Goal: Task Accomplishment & Management: Manage account settings

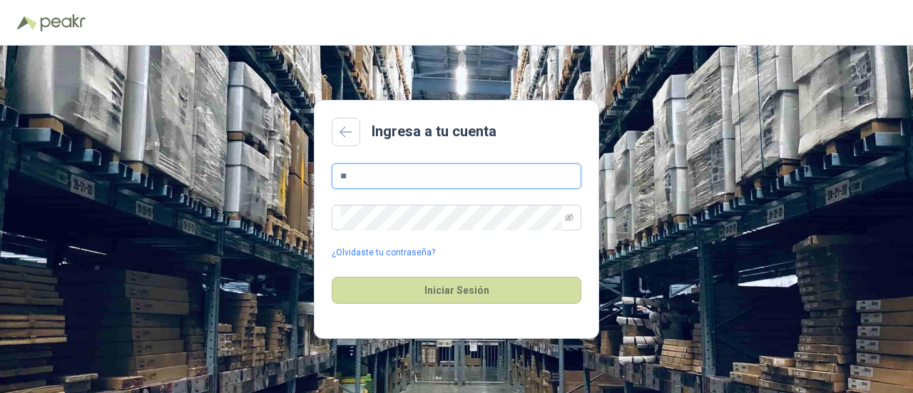
type input "*"
type input "**********"
click at [332, 277] on button "Iniciar Sesión" at bounding box center [457, 290] width 250 height 27
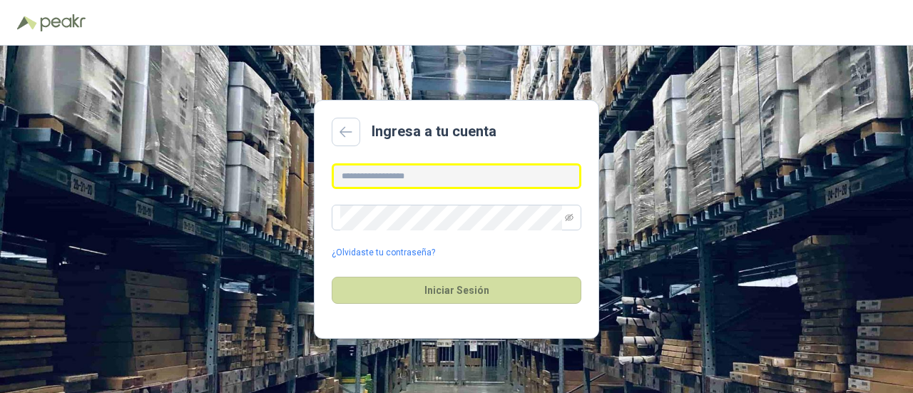
click at [438, 179] on input "text" at bounding box center [457, 176] width 250 height 26
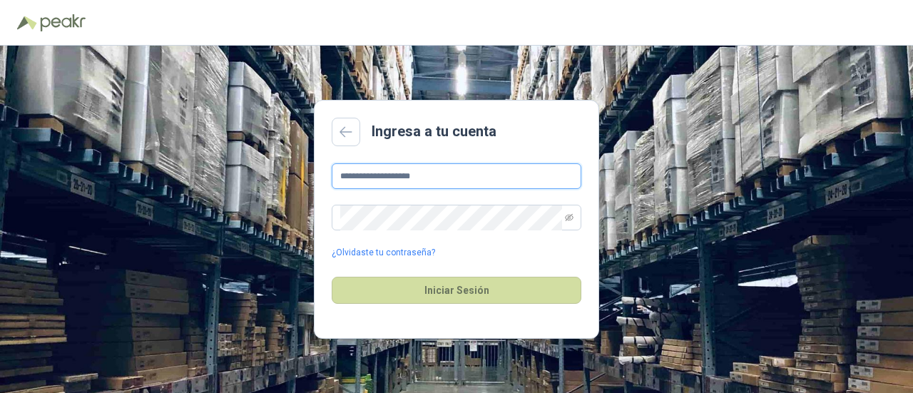
click at [357, 175] on input "**********" at bounding box center [457, 176] width 250 height 26
type input "**********"
click at [332, 277] on button "Iniciar Sesión" at bounding box center [457, 290] width 250 height 27
click at [439, 178] on input "text" at bounding box center [457, 176] width 250 height 26
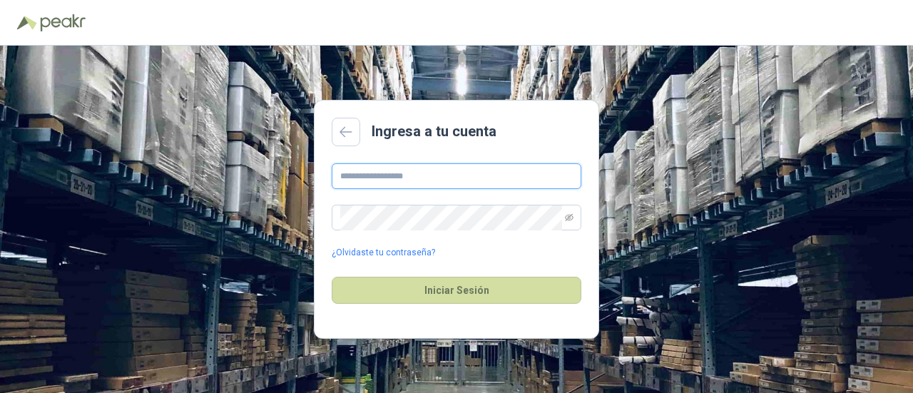
click at [439, 178] on input "text" at bounding box center [457, 176] width 250 height 26
drag, startPoint x: 439, startPoint y: 178, endPoint x: 434, endPoint y: 267, distance: 90.0
click at [434, 267] on form "¿Olvidaste tu contraseña? Iniciar Sesión" at bounding box center [457, 242] width 250 height 158
click at [371, 172] on input "text" at bounding box center [457, 176] width 250 height 26
type input "**********"
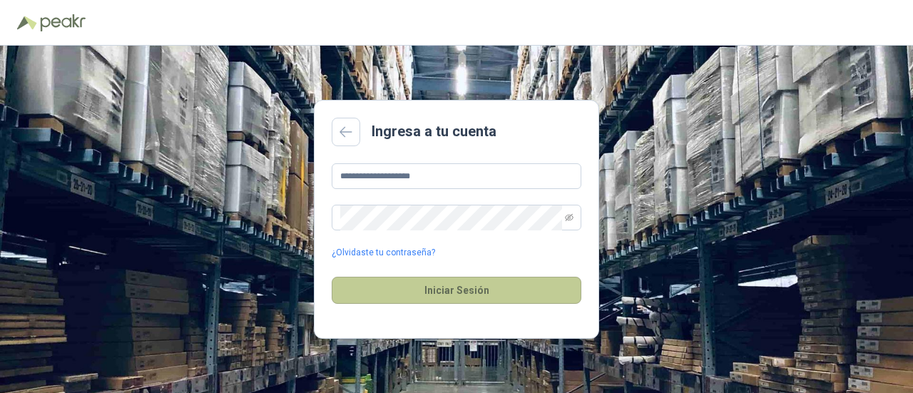
click at [444, 290] on button "Iniciar Sesión" at bounding box center [457, 290] width 250 height 27
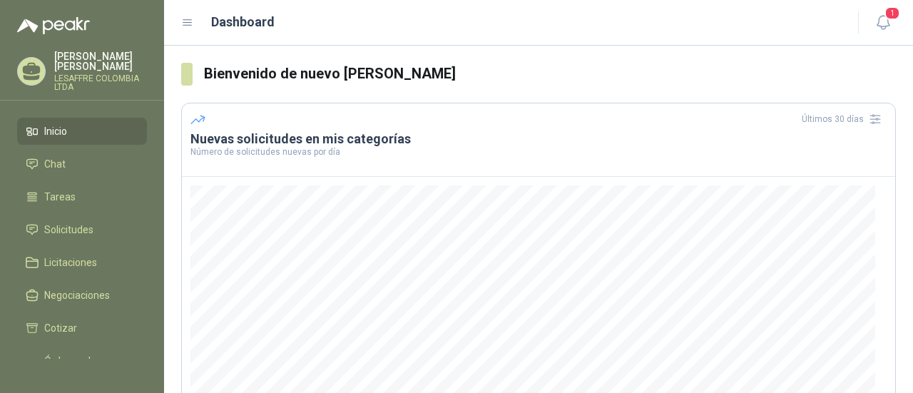
scroll to position [248, 0]
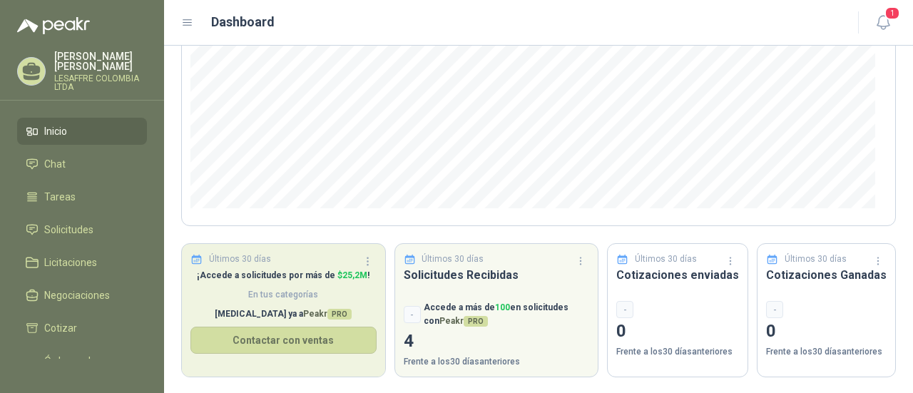
click at [301, 280] on p "¡Accede a solicitudes por más de $ 25,2M !" at bounding box center [283, 276] width 186 height 14
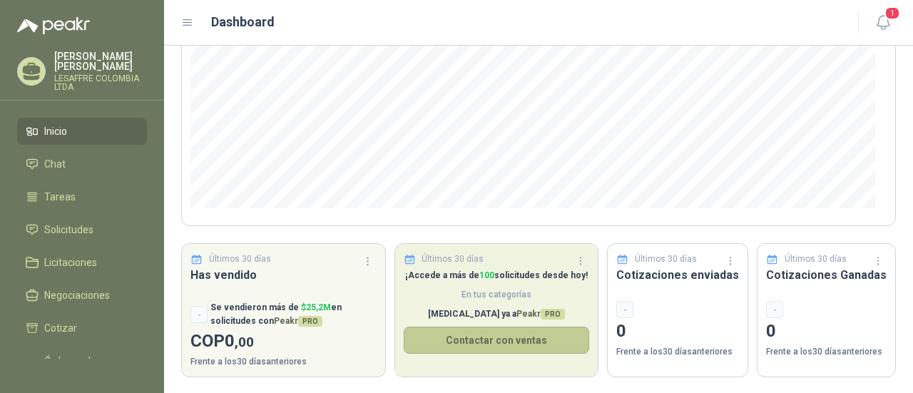
click at [471, 345] on button "Contactar con ventas" at bounding box center [497, 340] width 186 height 27
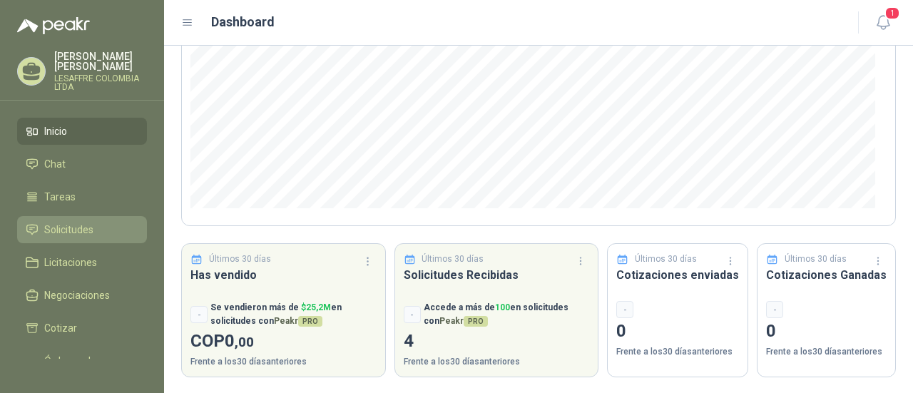
click at [53, 226] on span "Solicitudes" at bounding box center [68, 230] width 49 height 16
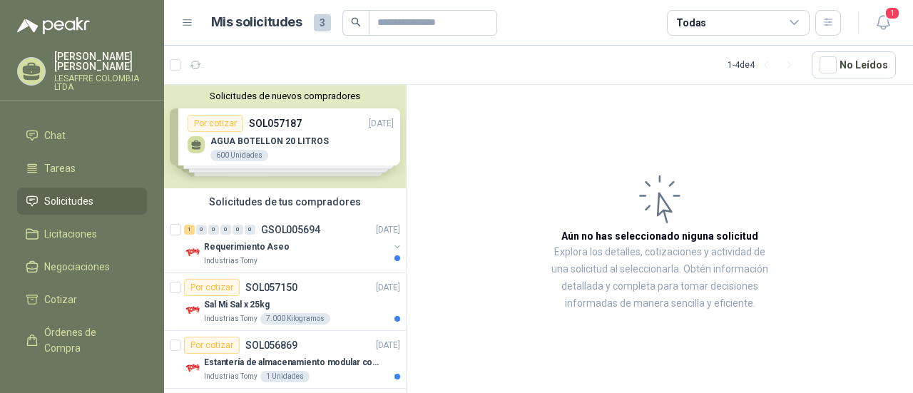
click at [260, 126] on div "Solicitudes de nuevos compradores Por cotizar SOL057187 [DATE] AGUA BOTELLON 20…" at bounding box center [285, 136] width 242 height 103
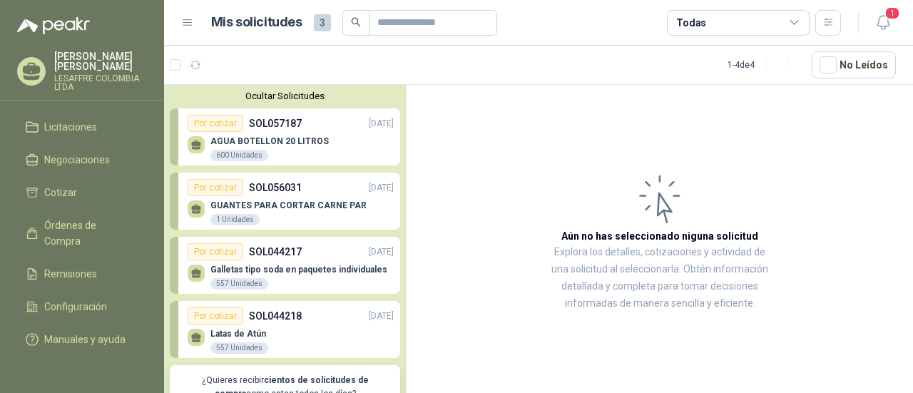
scroll to position [150, 0]
click at [73, 266] on span "Remisiones" at bounding box center [70, 274] width 53 height 16
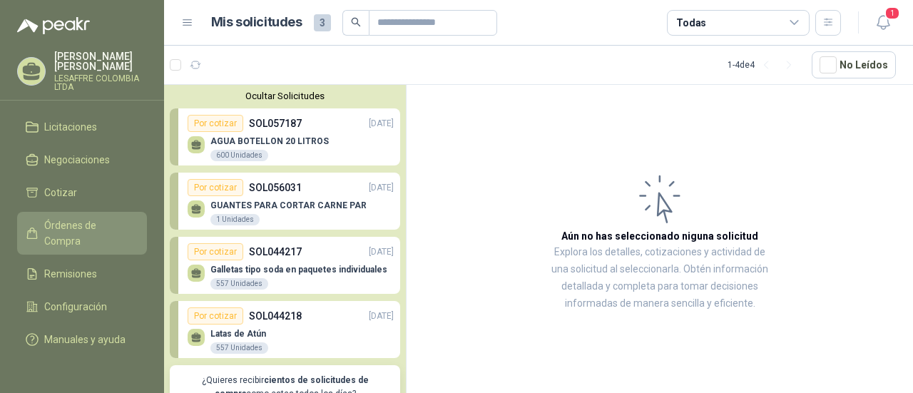
click at [70, 218] on span "Órdenes de Compra" at bounding box center [88, 233] width 89 height 31
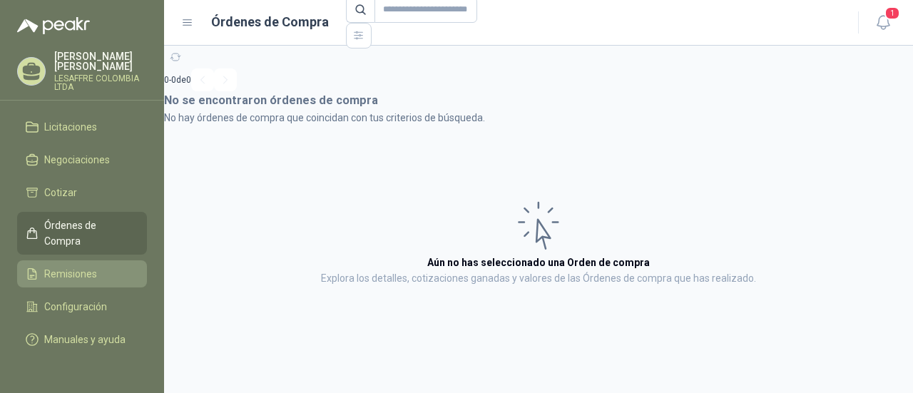
click at [58, 266] on span "Remisiones" at bounding box center [70, 274] width 53 height 16
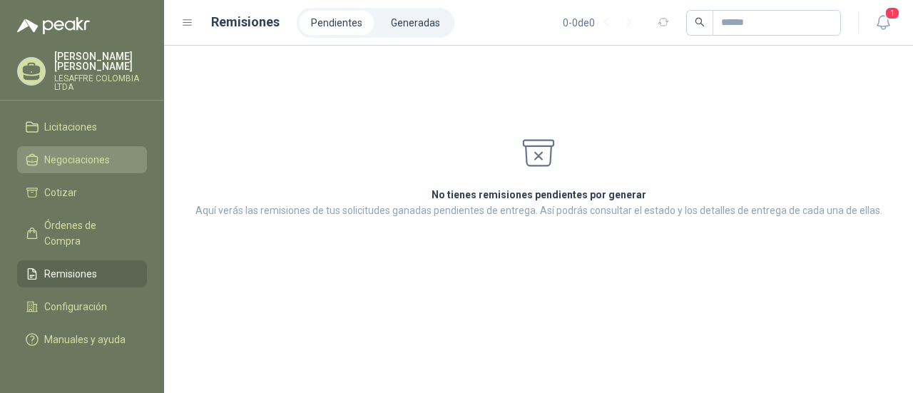
click at [93, 152] on span "Negociaciones" at bounding box center [77, 160] width 66 height 16
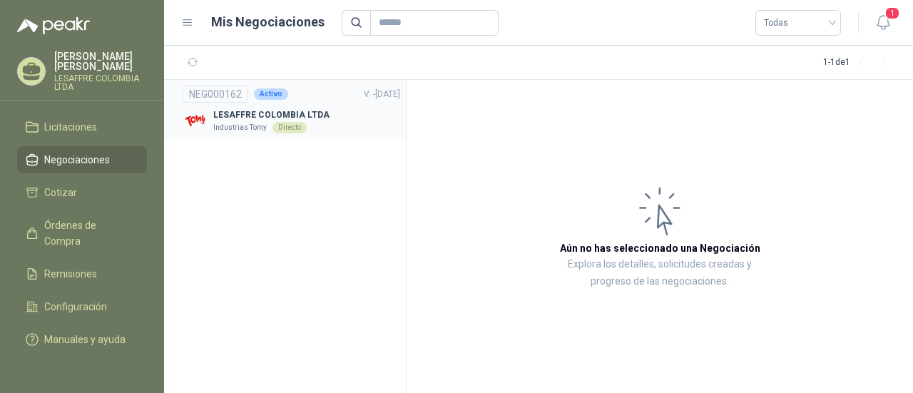
click at [288, 113] on p "LESAFFRE COLOMBIA LTDA" at bounding box center [271, 115] width 116 height 14
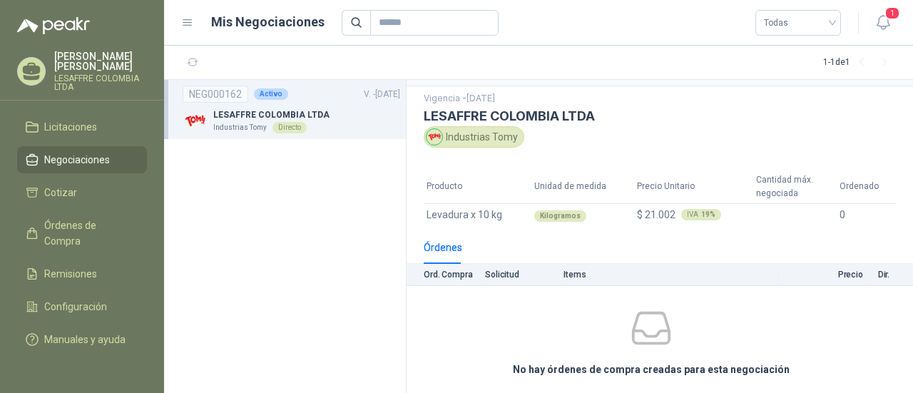
scroll to position [39, 0]
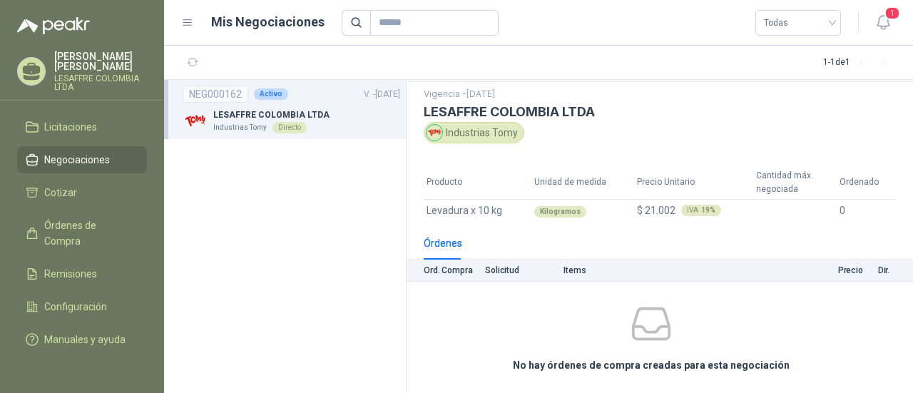
click at [81, 152] on span "Negociaciones" at bounding box center [77, 160] width 66 height 16
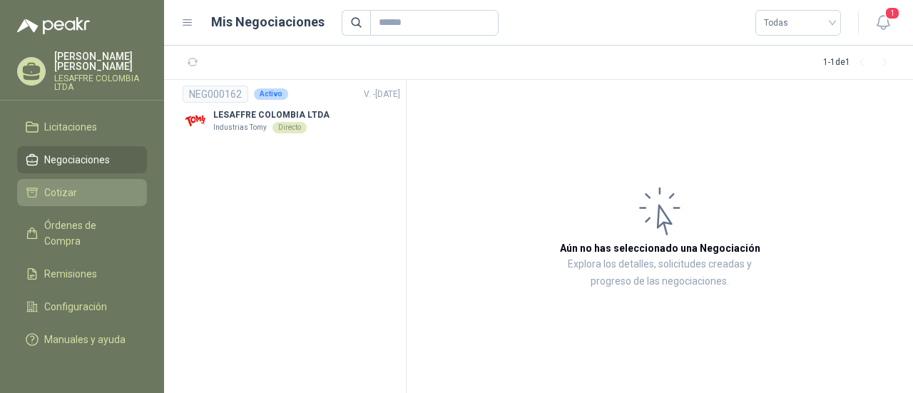
click at [74, 185] on span "Cotizar" at bounding box center [60, 193] width 33 height 16
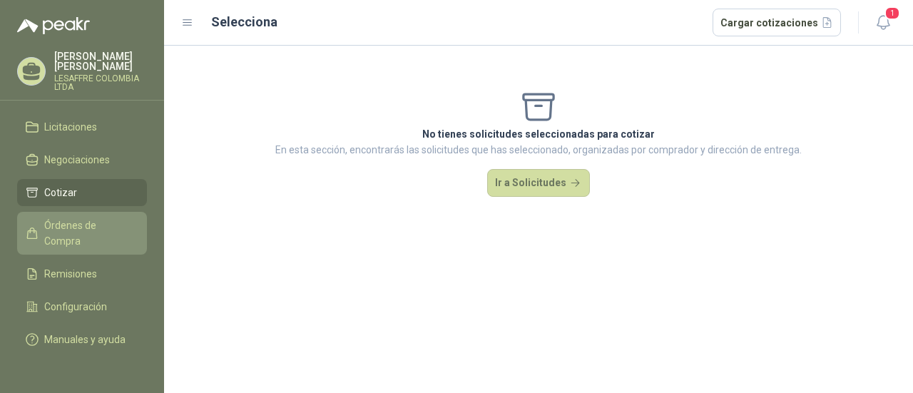
click at [64, 221] on span "Órdenes de Compra" at bounding box center [88, 233] width 89 height 31
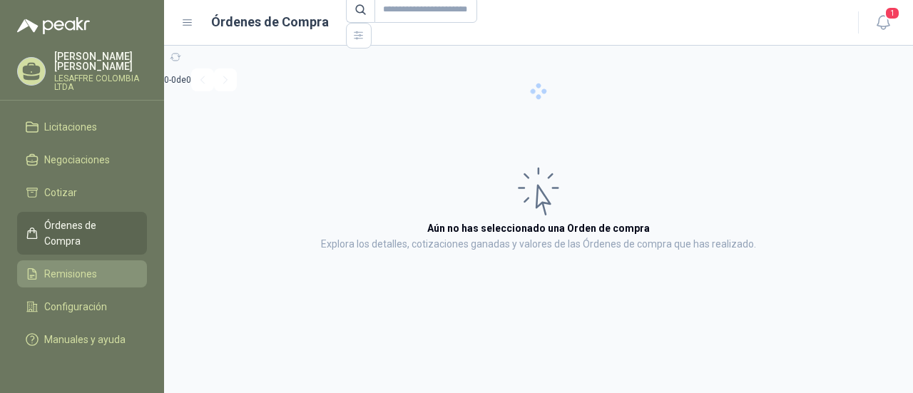
click at [66, 266] on span "Remisiones" at bounding box center [70, 274] width 53 height 16
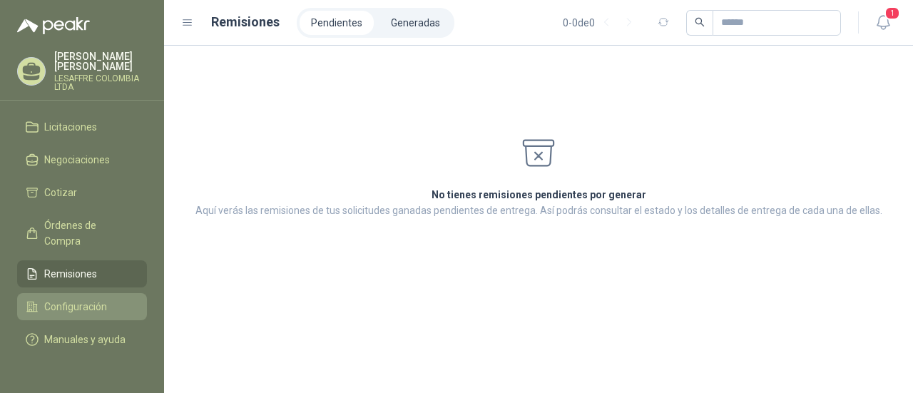
click at [78, 299] on span "Configuración" at bounding box center [75, 307] width 63 height 16
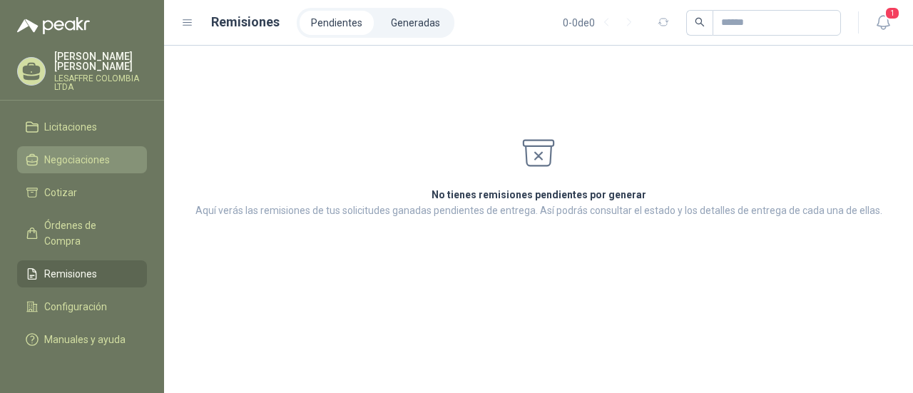
click at [68, 152] on span "Negociaciones" at bounding box center [77, 160] width 66 height 16
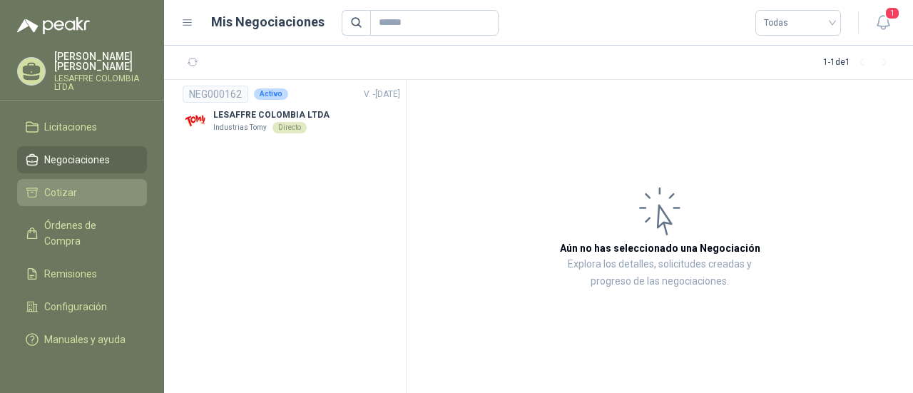
click at [58, 185] on span "Cotizar" at bounding box center [60, 193] width 33 height 16
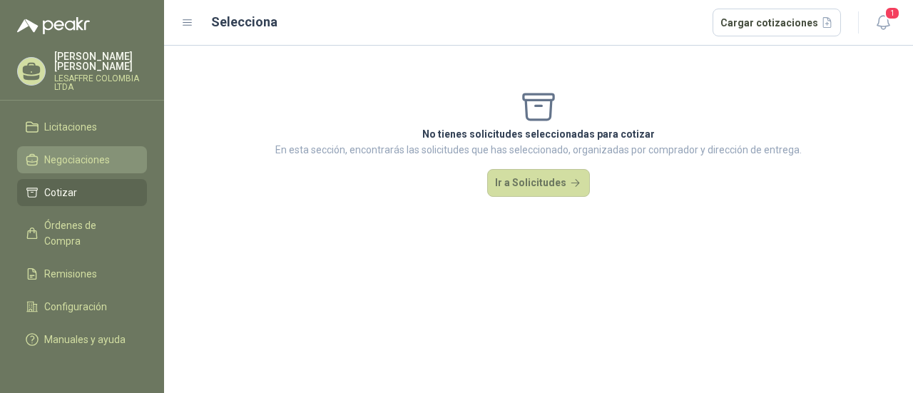
click at [64, 152] on span "Negociaciones" at bounding box center [77, 160] width 66 height 16
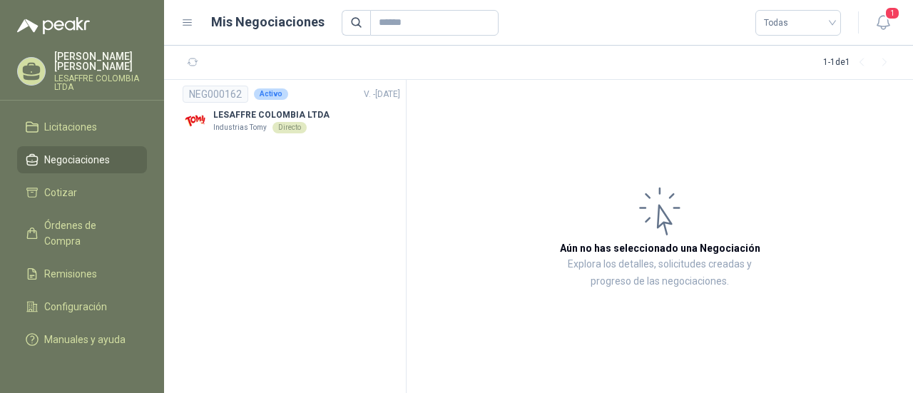
click at [81, 58] on p "[PERSON_NAME]" at bounding box center [100, 61] width 93 height 20
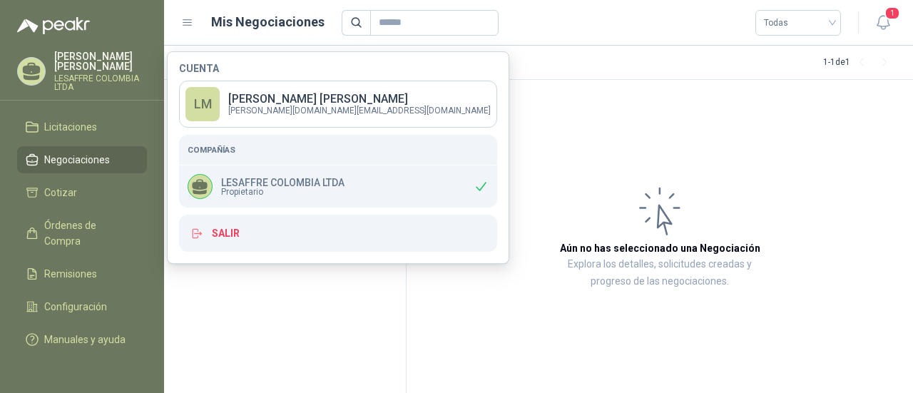
click at [86, 72] on div "[PERSON_NAME] LESAFFRE COLOMBIA LTDA" at bounding box center [100, 71] width 93 height 40
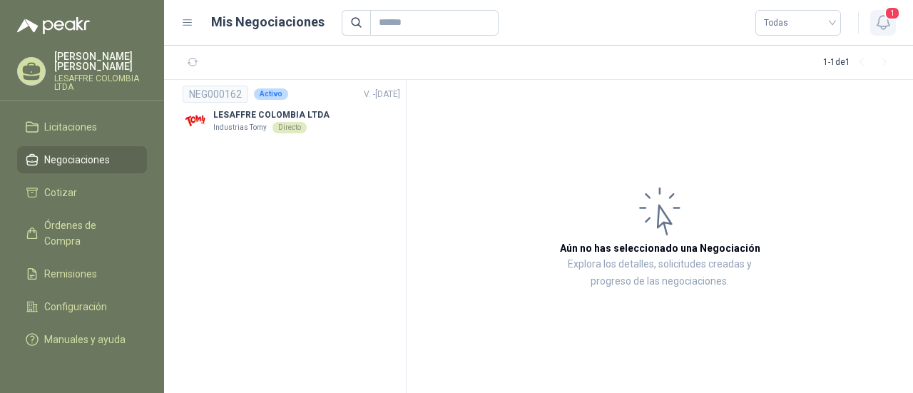
click at [884, 22] on icon "button" at bounding box center [883, 23] width 18 height 18
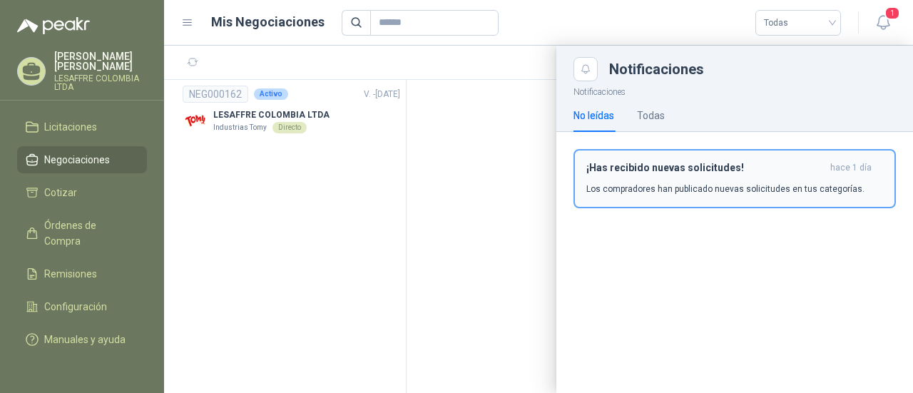
click at [680, 166] on h3 "¡Has recibido nuevas solicitudes!" at bounding box center [705, 168] width 238 height 12
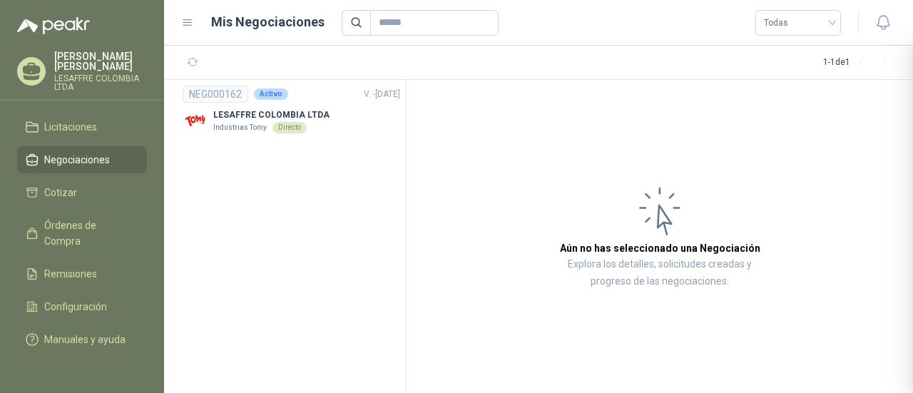
click at [680, 166] on div "Notificaciones Notificaciones No leídas Todas Te encuentras al día , has leído …" at bounding box center [538, 219] width 749 height 347
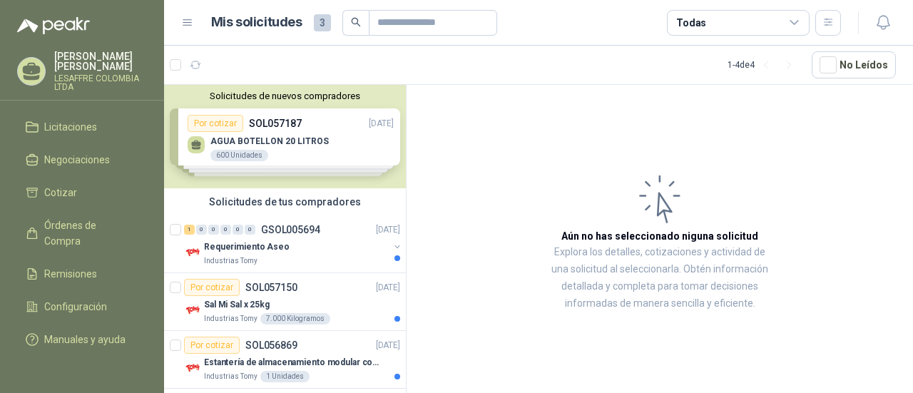
click at [285, 122] on div "Solicitudes de nuevos compradores Por cotizar SOL057187 [DATE] AGUA BOTELLON 20…" at bounding box center [285, 136] width 242 height 103
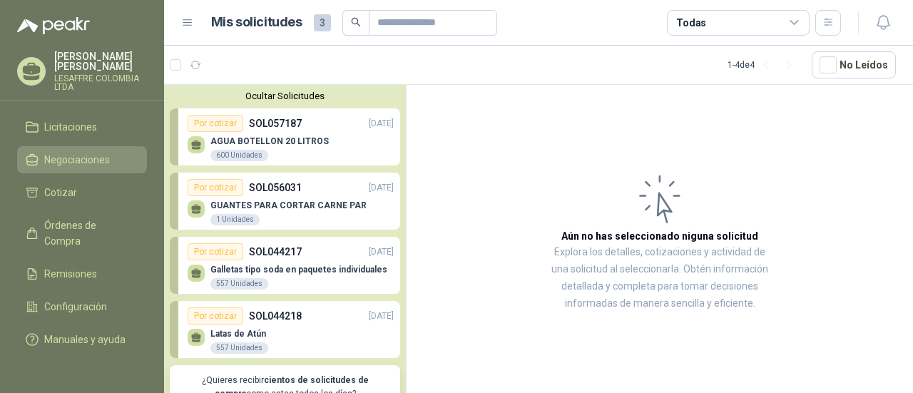
click at [94, 152] on span "Negociaciones" at bounding box center [77, 160] width 66 height 16
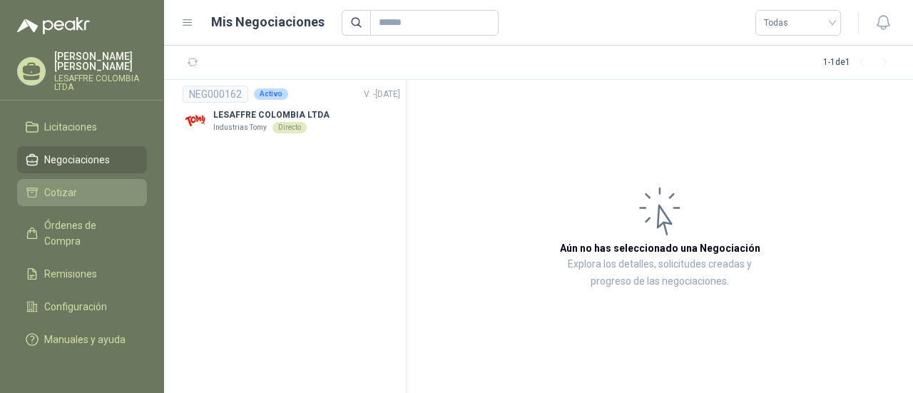
click at [56, 185] on span "Cotizar" at bounding box center [60, 193] width 33 height 16
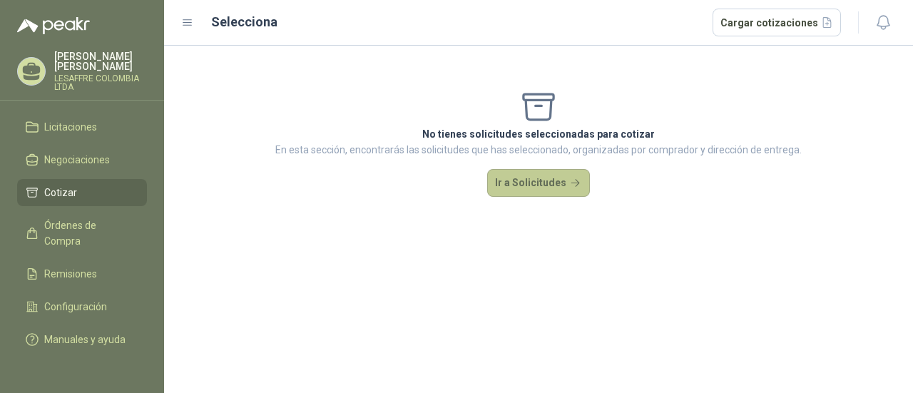
click at [521, 183] on button "Ir a Solicitudes" at bounding box center [538, 183] width 103 height 29
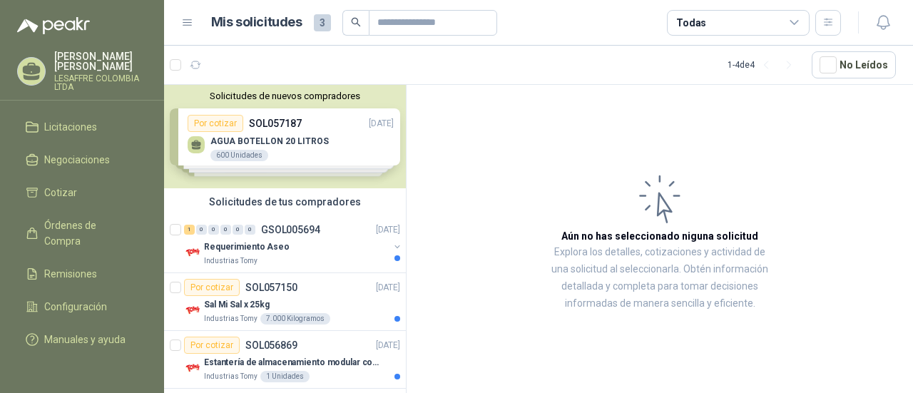
click at [292, 121] on div "Solicitudes de nuevos compradores Por cotizar SOL057187 [DATE] AGUA BOTELLON 20…" at bounding box center [285, 136] width 242 height 103
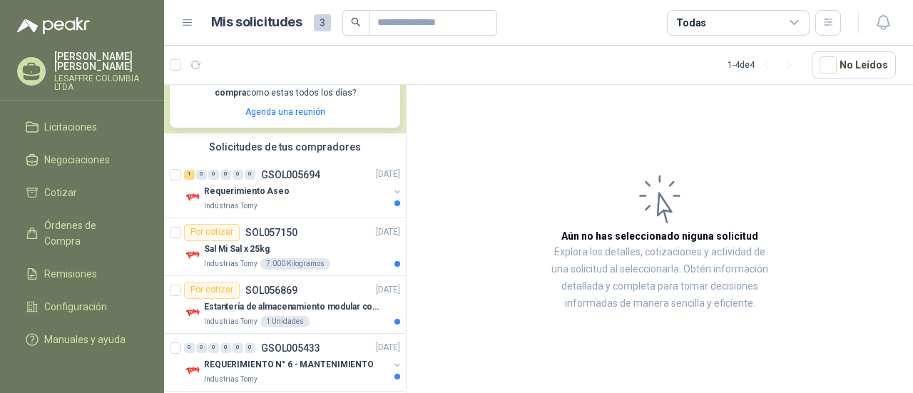
scroll to position [314, 0]
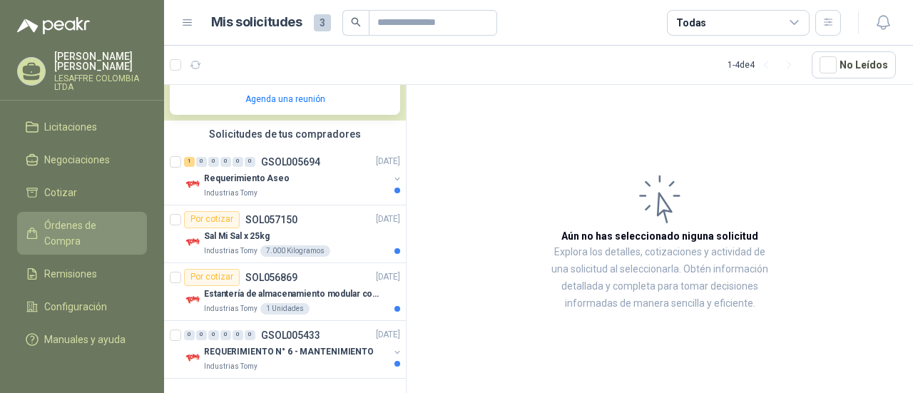
click at [68, 218] on span "Órdenes de Compra" at bounding box center [88, 233] width 89 height 31
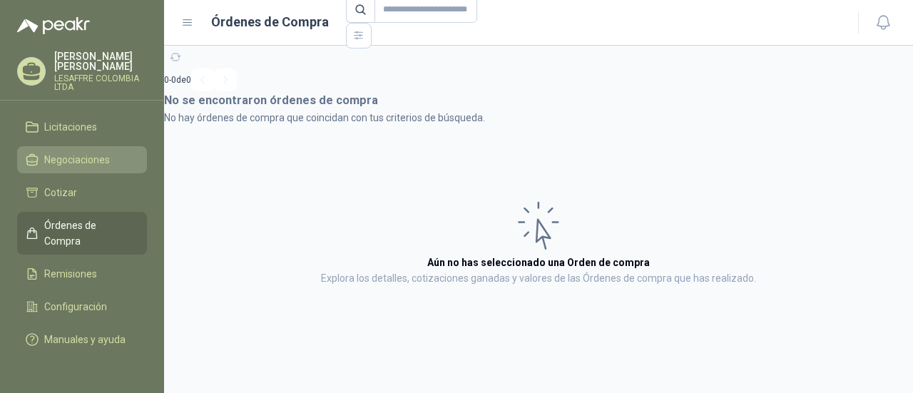
click at [72, 152] on span "Negociaciones" at bounding box center [77, 160] width 66 height 16
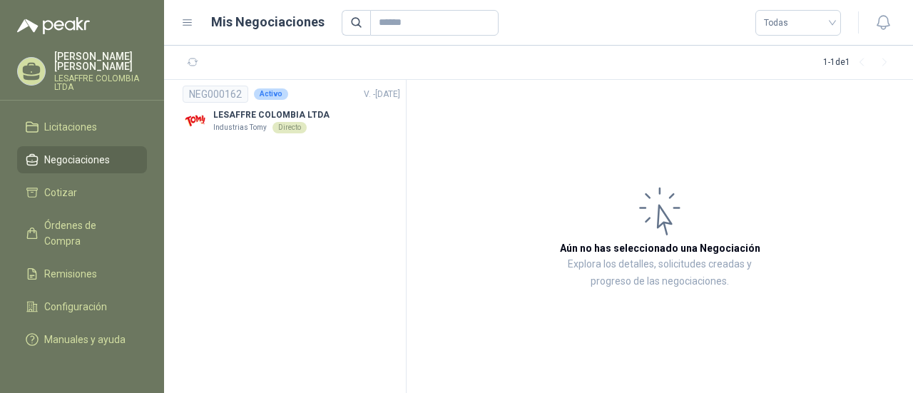
click at [29, 66] on icon at bounding box center [32, 69] width 18 height 12
click at [84, 152] on span "Negociaciones" at bounding box center [77, 160] width 66 height 16
click at [56, 185] on span "Cotizar" at bounding box center [60, 193] width 33 height 16
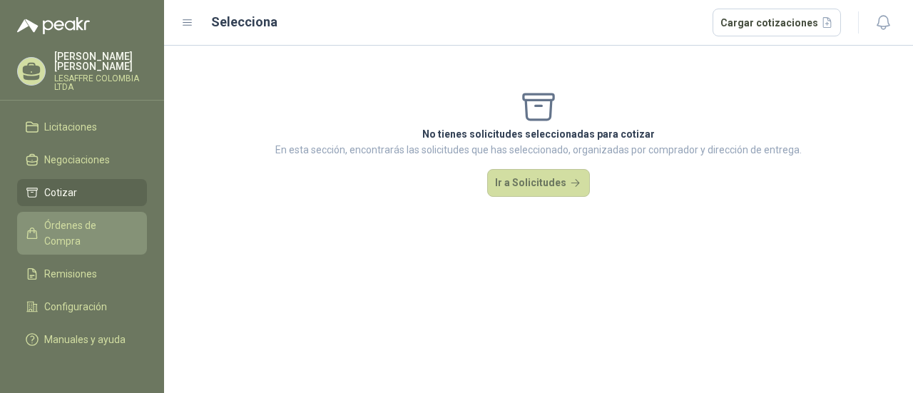
click at [60, 218] on span "Órdenes de Compra" at bounding box center [88, 233] width 89 height 31
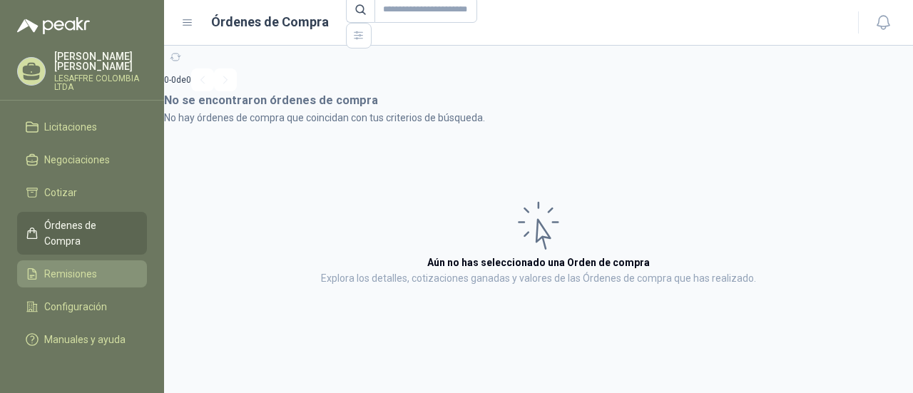
click at [65, 266] on span "Remisiones" at bounding box center [70, 274] width 53 height 16
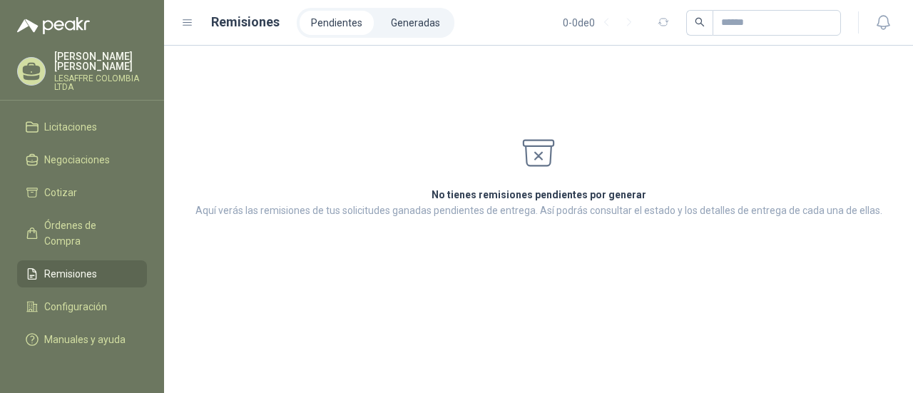
click at [665, 188] on section "No tienes remisiones pendientes por generar Aquí verás las remisiones de tus so…" at bounding box center [538, 202] width 687 height 31
click at [414, 19] on li "Generadas" at bounding box center [415, 23] width 72 height 24
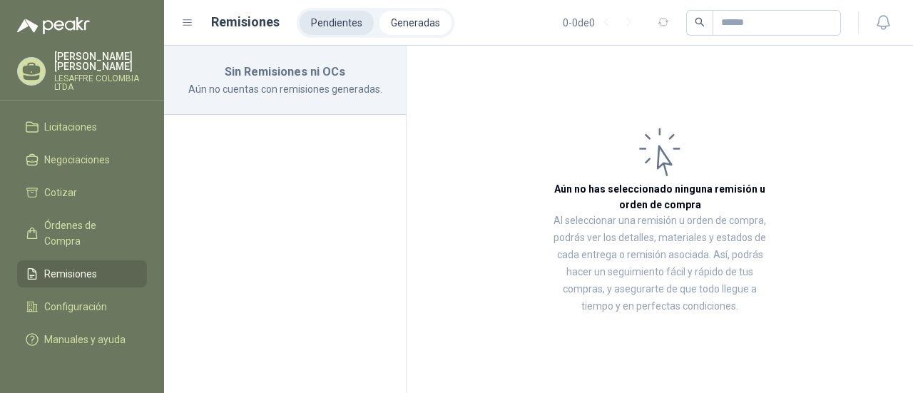
click at [339, 21] on li "Pendientes" at bounding box center [337, 23] width 74 height 24
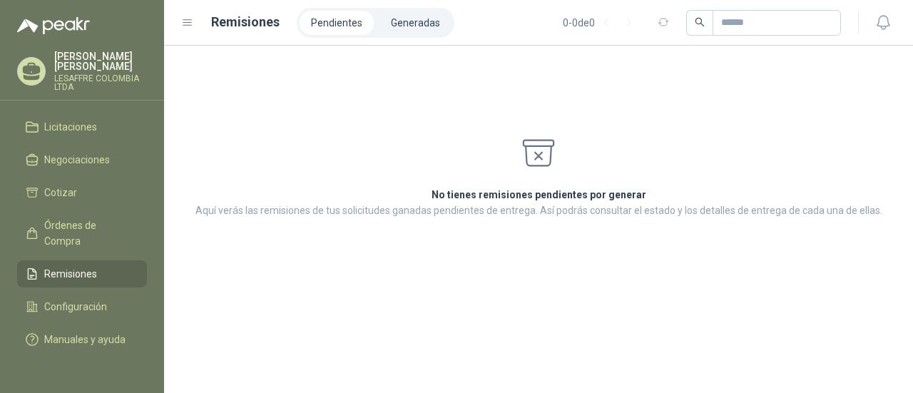
click at [187, 25] on icon at bounding box center [187, 23] width 9 height 6
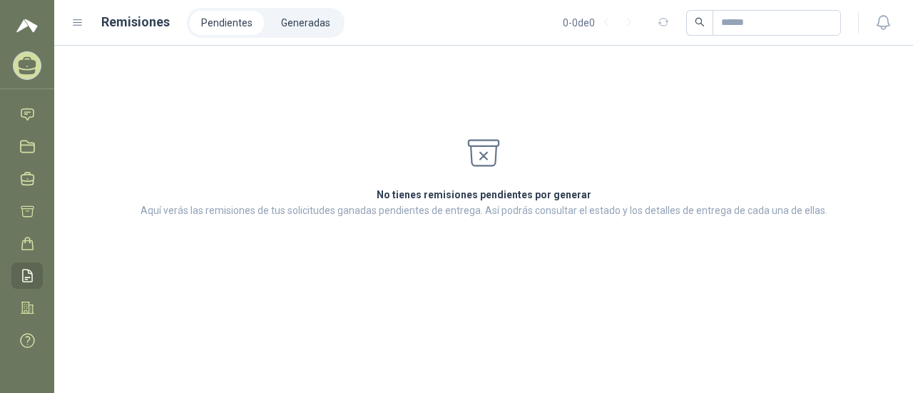
click at [77, 24] on icon at bounding box center [77, 22] width 13 height 13
